Goal: Transaction & Acquisition: Book appointment/travel/reservation

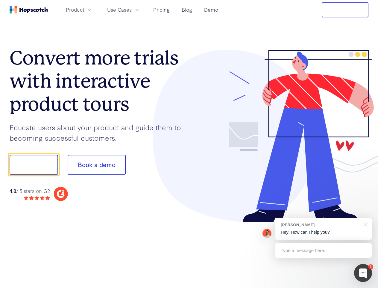
click at [189, 144] on div at bounding box center [279, 136] width 180 height 172
click at [84, 10] on span "Product" at bounding box center [75, 9] width 19 height 7
click at [132, 10] on span "Use Cases" at bounding box center [119, 9] width 25 height 7
click at [345, 10] on button "Free Trial" at bounding box center [345, 9] width 47 height 15
click at [34, 164] on button "Show me!" at bounding box center [34, 165] width 49 height 20
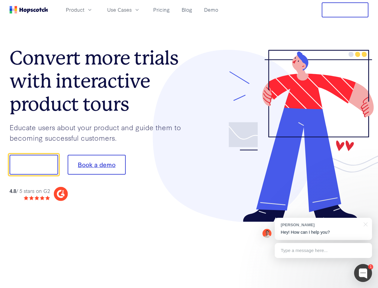
click at [96, 164] on button "Book a demo" at bounding box center [97, 165] width 58 height 20
click at [363, 273] on div at bounding box center [363, 273] width 18 height 18
click at [323, 229] on div "[PERSON_NAME] Hey! How can I help you?" at bounding box center [323, 228] width 97 height 22
click at [365, 223] on div at bounding box center [364, 223] width 15 height 12
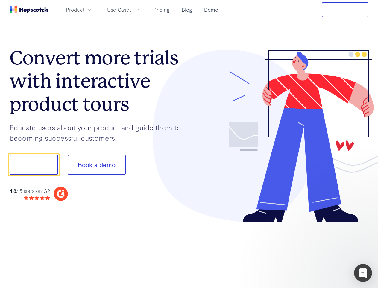
click at [323, 250] on div at bounding box center [316, 164] width 112 height 200
